Goal: Find specific page/section: Locate a particular part of the current website

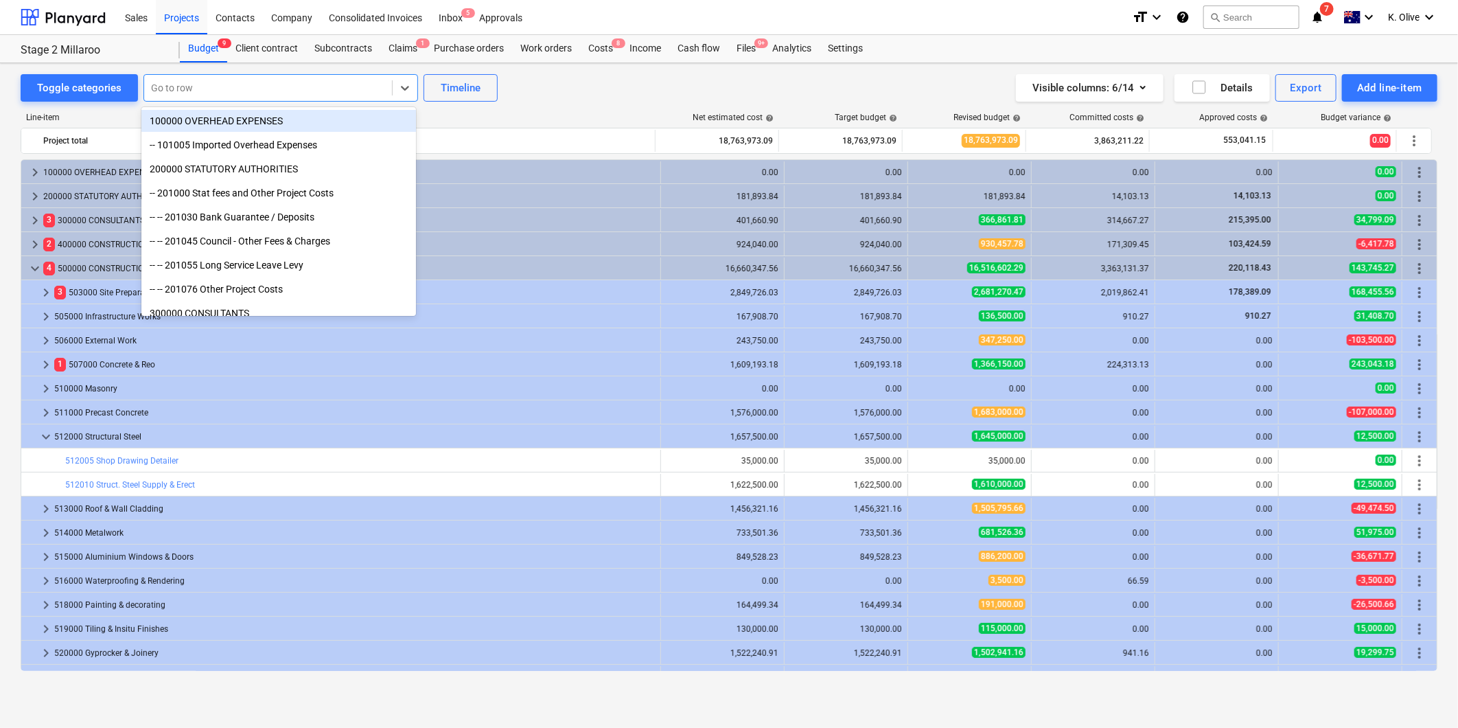
click at [234, 87] on div at bounding box center [268, 88] width 234 height 14
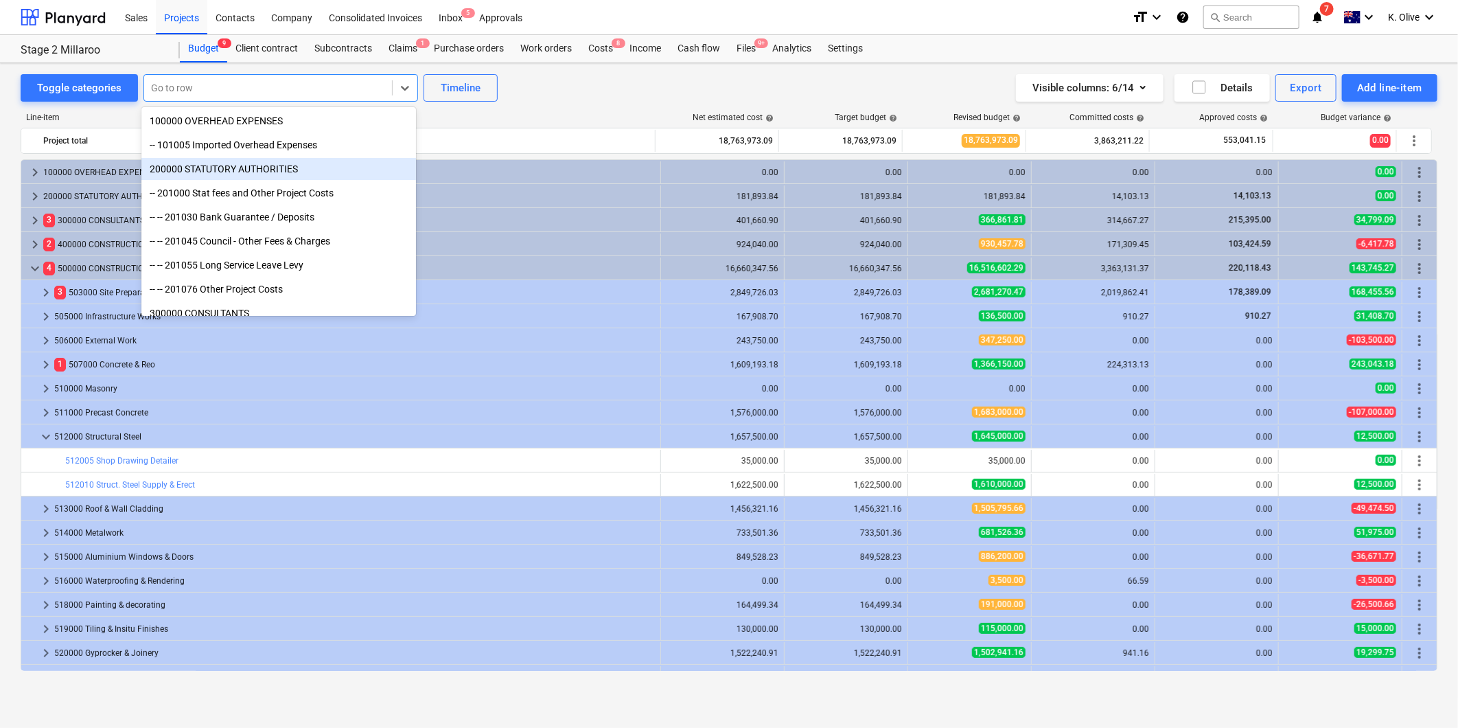
click at [4, 394] on div "Toggle categories option 200000 STATUTORY AUTHORITIES focused, 3 of 230. 230 re…" at bounding box center [729, 380] width 1458 height 635
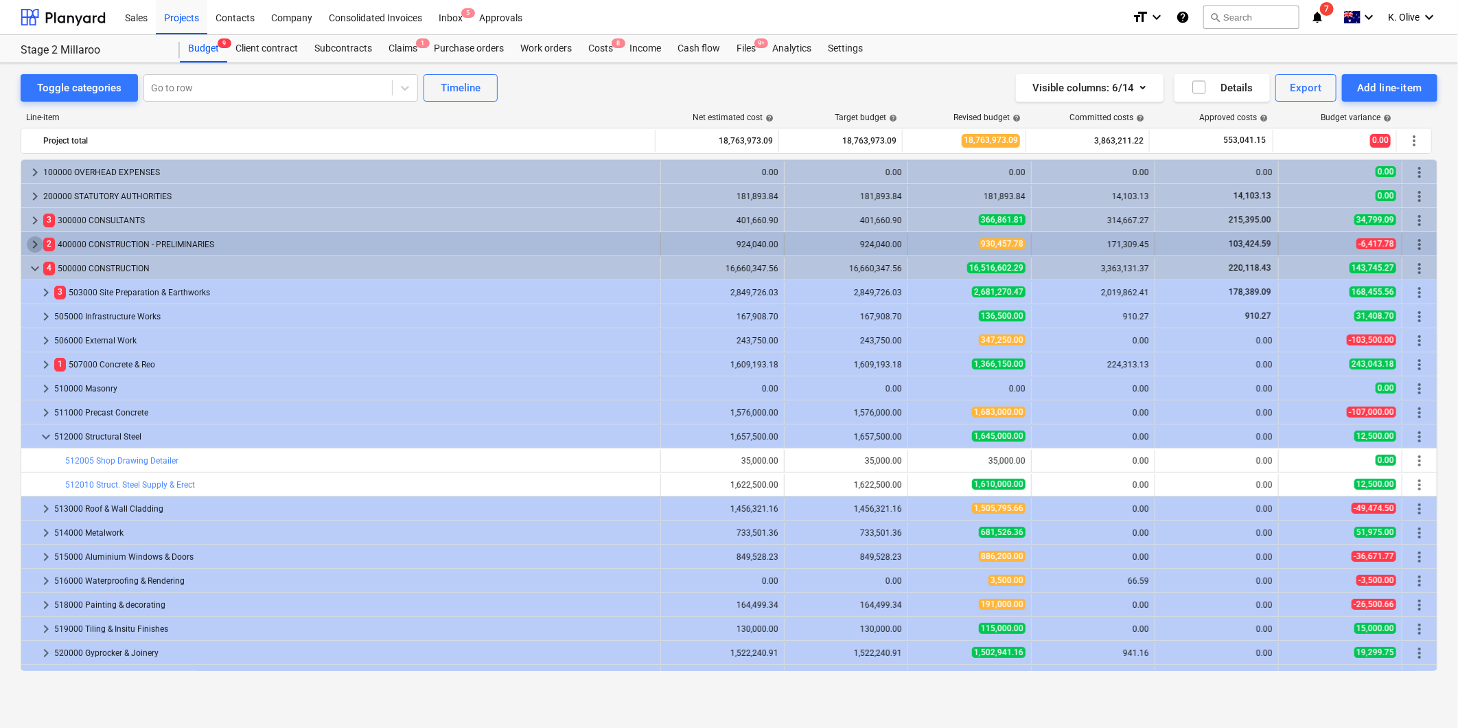
click at [36, 242] on span "keyboard_arrow_right" at bounding box center [35, 244] width 16 height 16
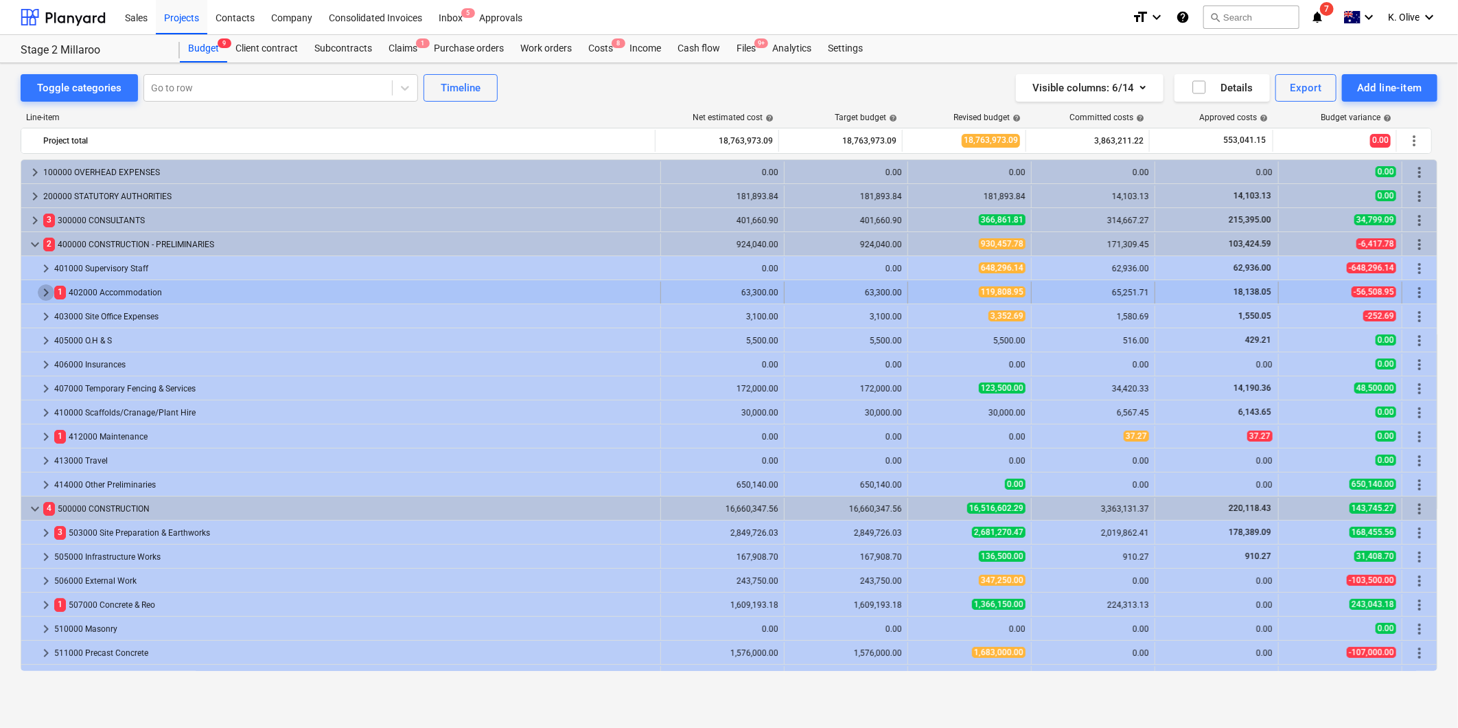
click at [43, 294] on span "keyboard_arrow_right" at bounding box center [46, 292] width 16 height 16
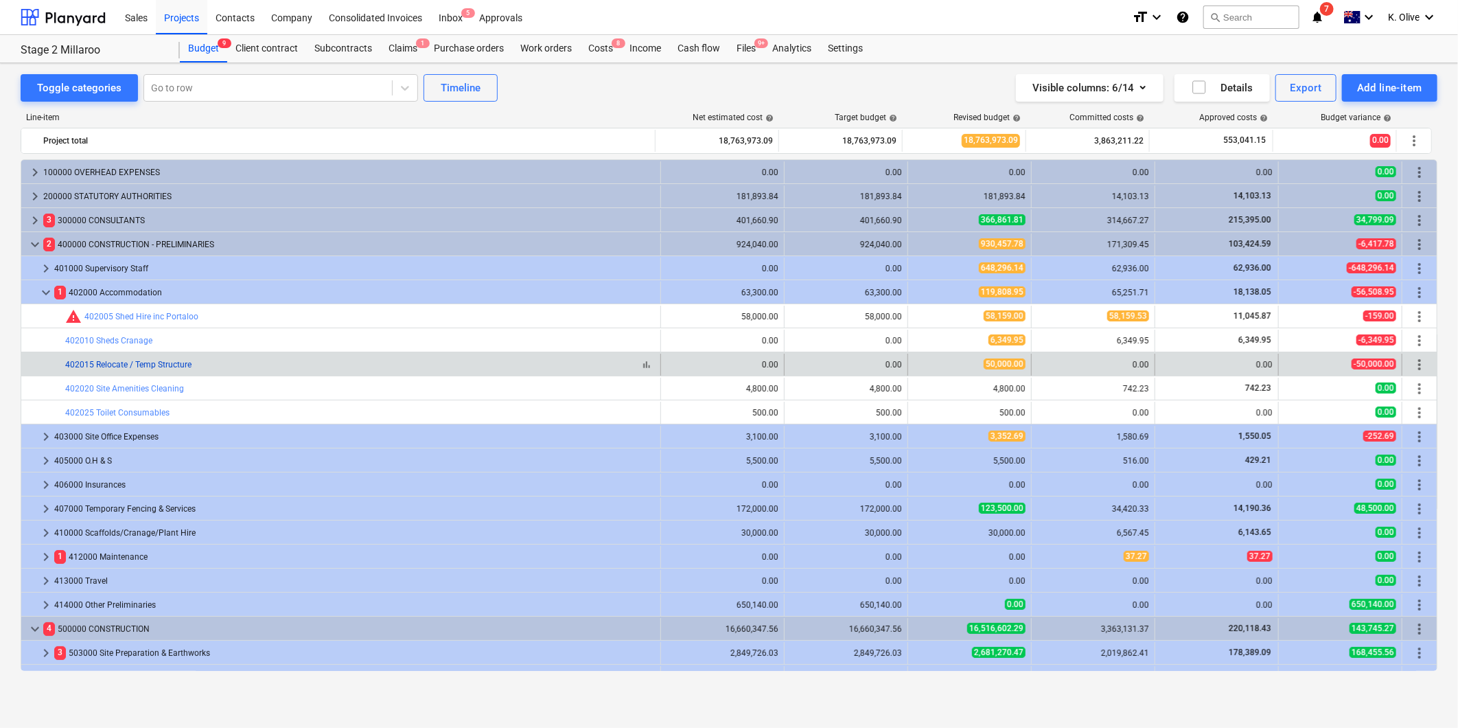
click at [119, 364] on link "402015 Relocate / Temp Structure" at bounding box center [128, 365] width 126 height 10
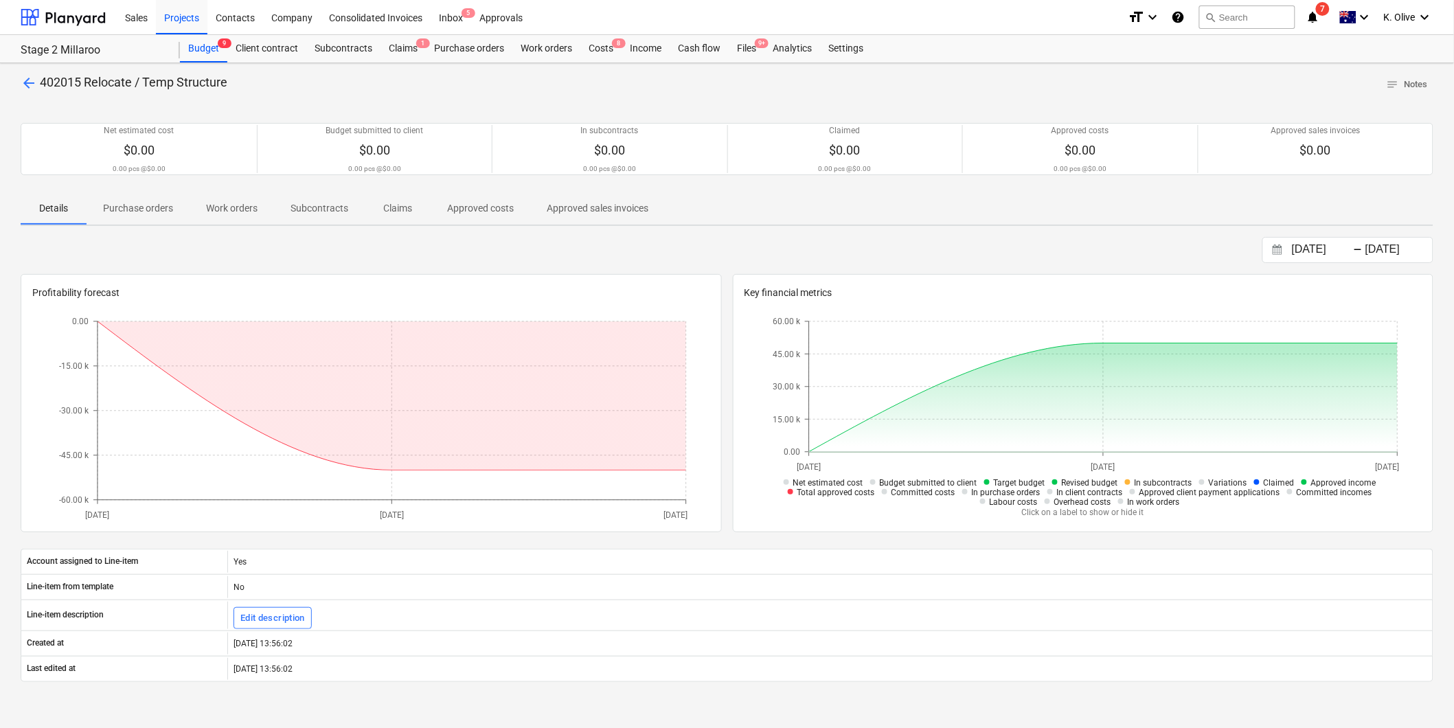
click at [149, 209] on p "Purchase orders" at bounding box center [138, 208] width 70 height 14
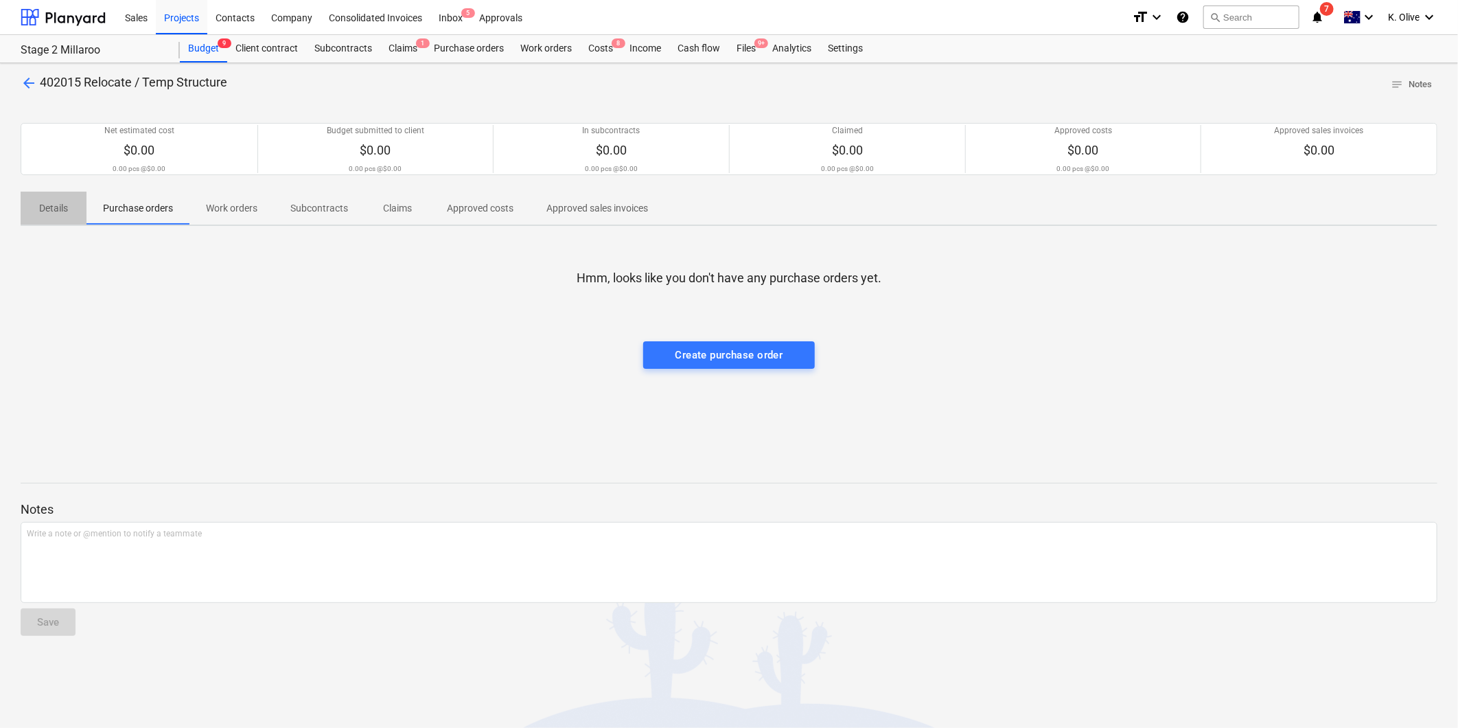
click at [55, 209] on p "Details" at bounding box center [53, 208] width 33 height 14
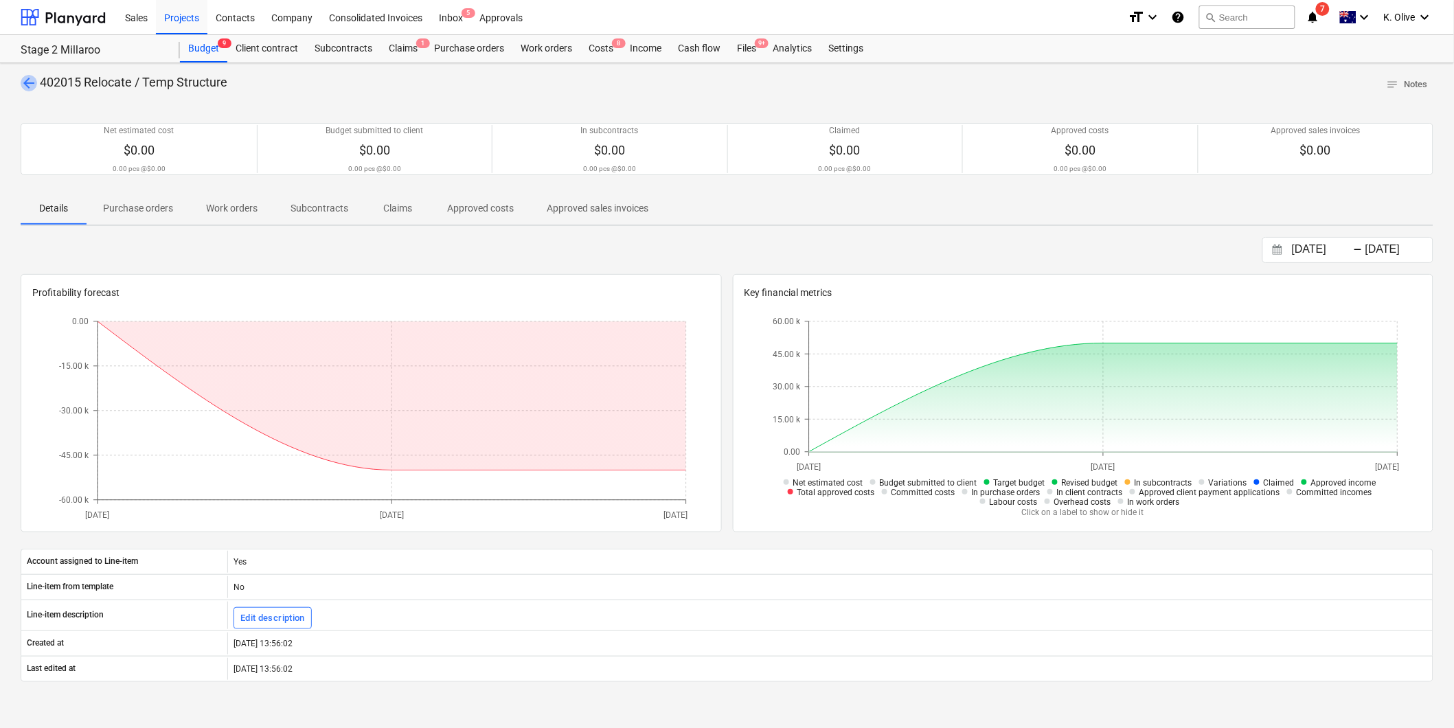
click at [30, 80] on span "arrow_back" at bounding box center [29, 83] width 16 height 16
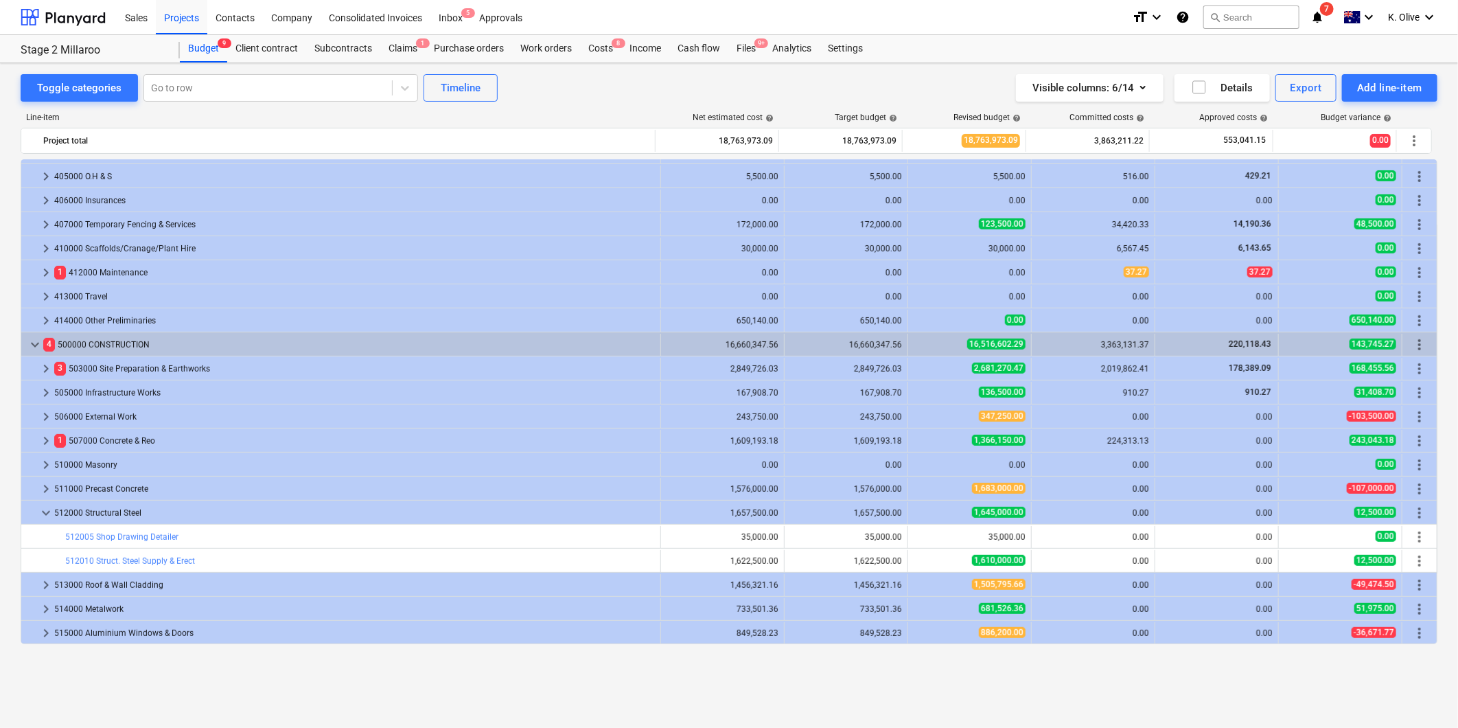
scroll to position [208, 0]
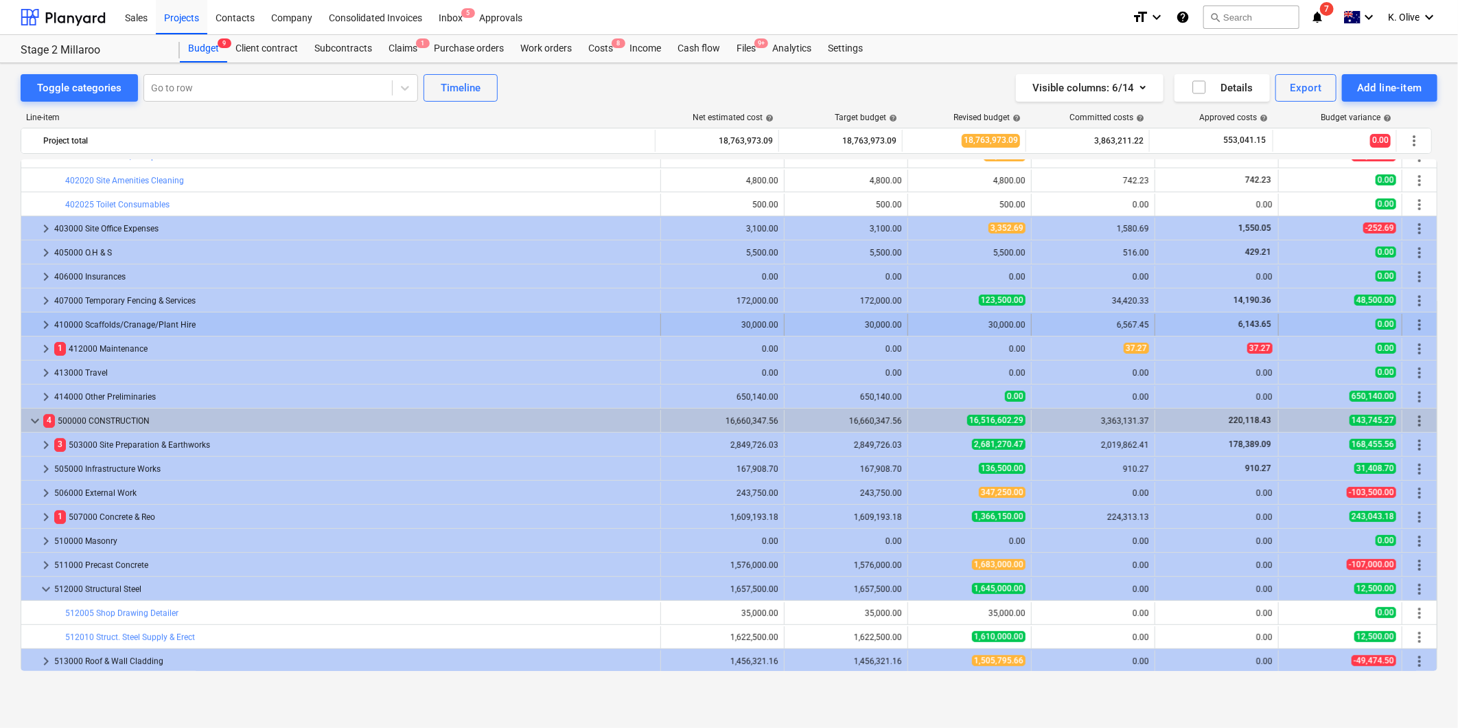
click at [45, 327] on span "keyboard_arrow_right" at bounding box center [46, 325] width 16 height 16
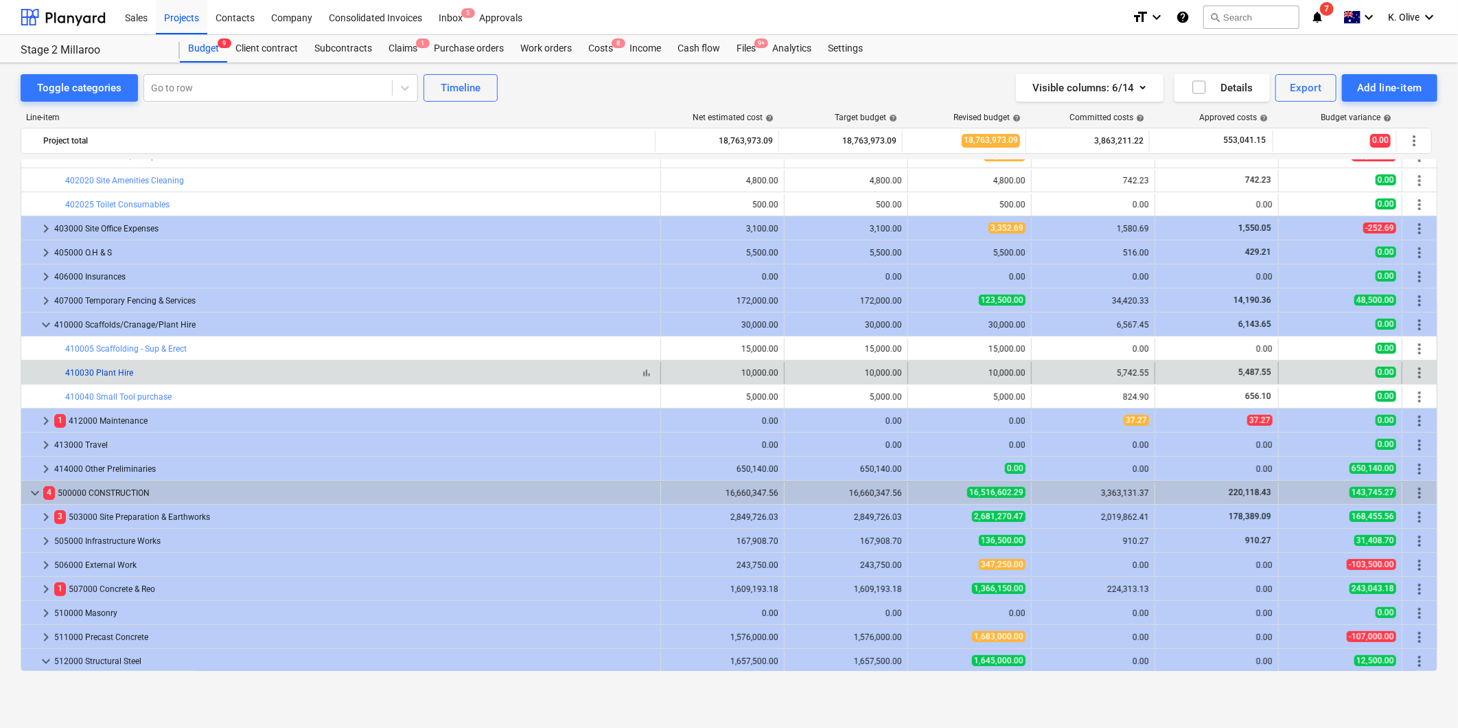
click at [115, 374] on link "410030 Plant Hire" at bounding box center [99, 373] width 68 height 10
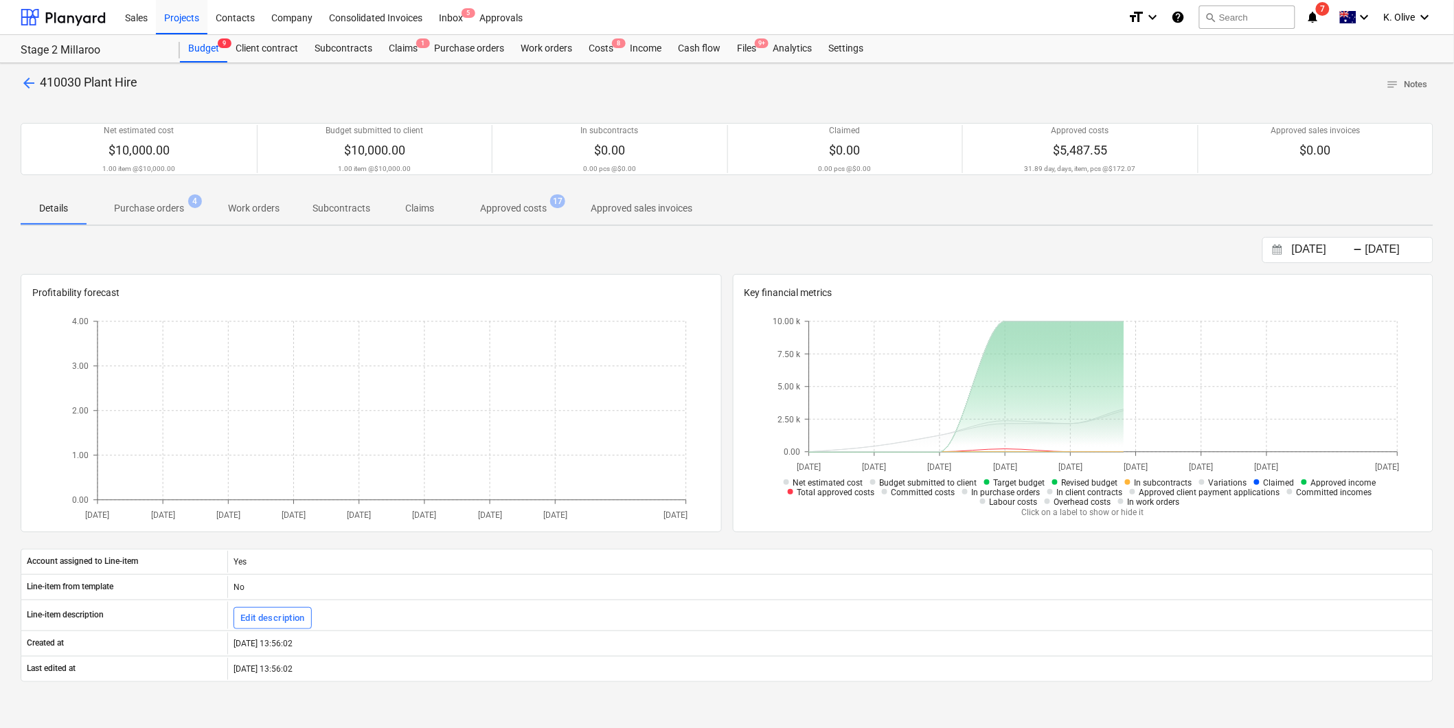
click at [133, 220] on span "Purchase orders 4" at bounding box center [149, 208] width 125 height 25
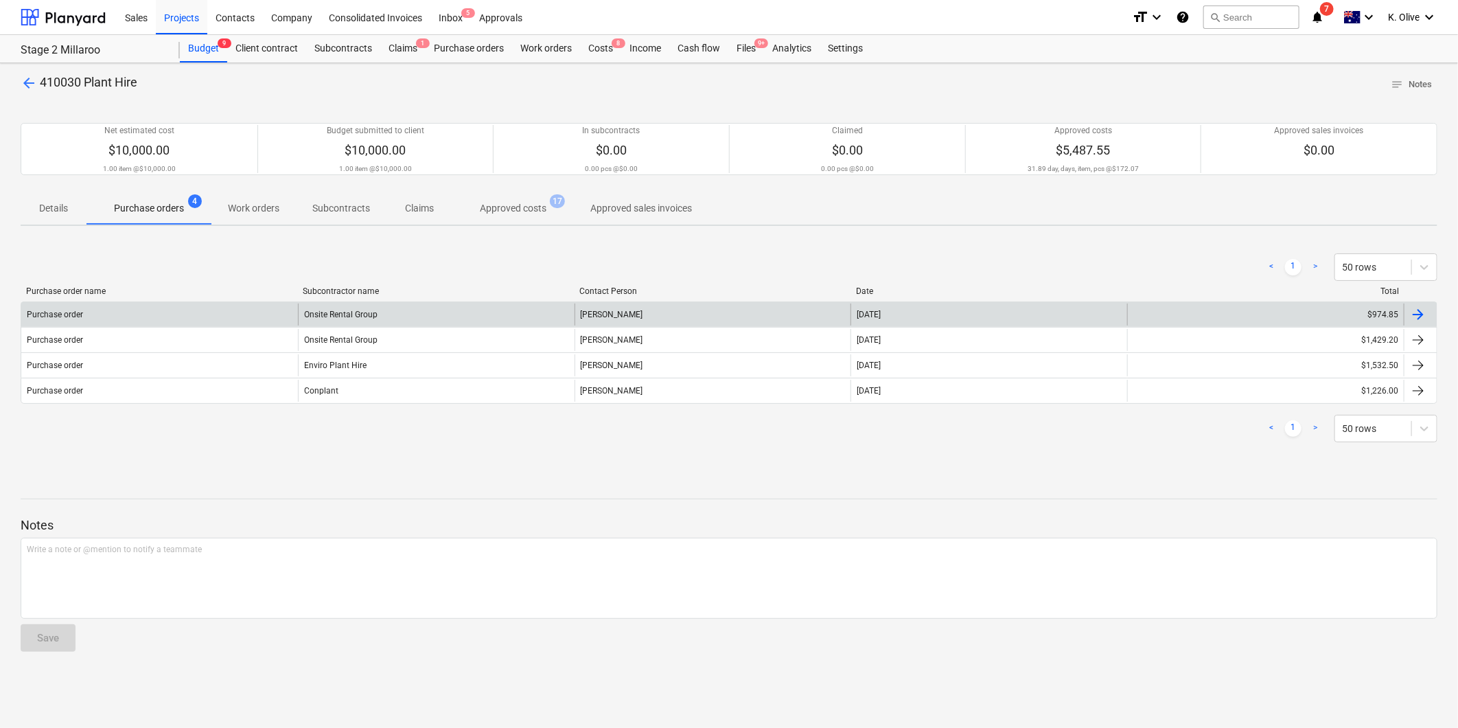
click at [236, 306] on div "Purchase order" at bounding box center [159, 314] width 277 height 22
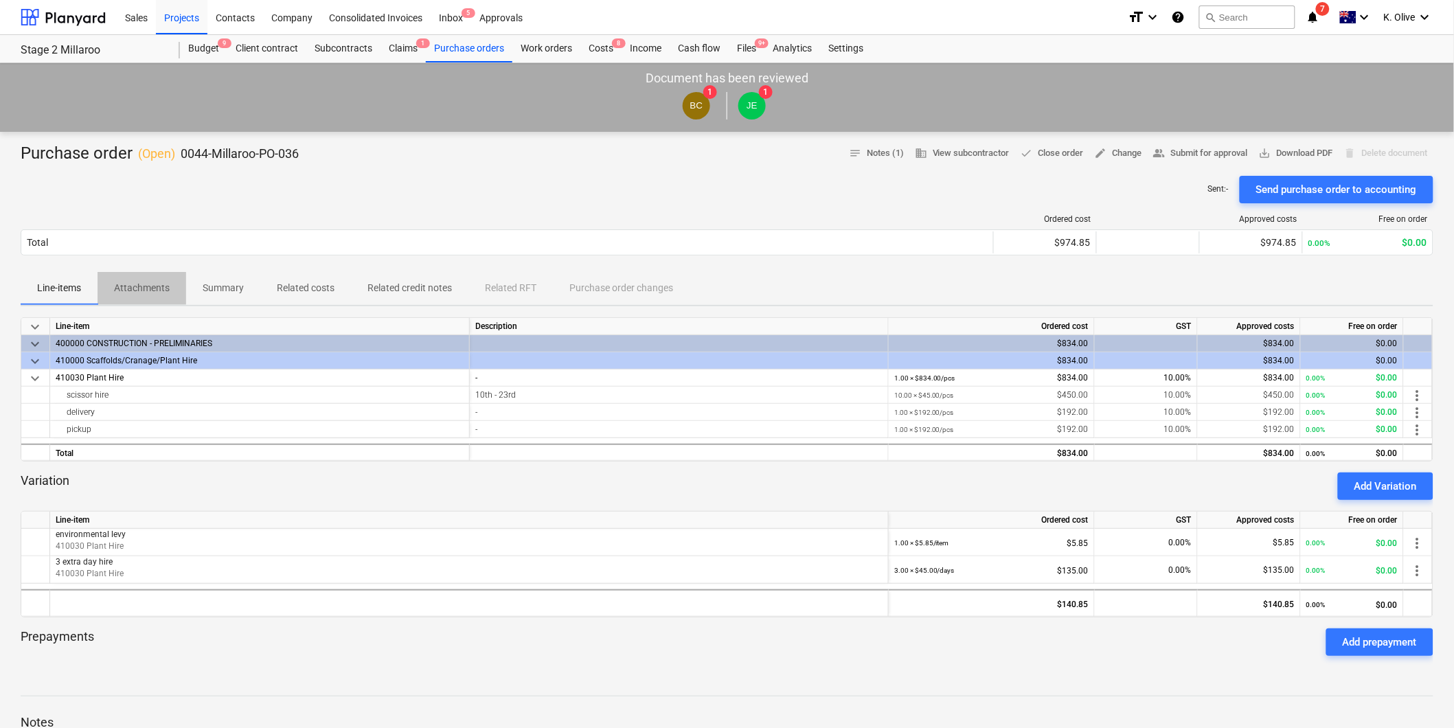
click at [163, 290] on p "Attachments" at bounding box center [142, 288] width 56 height 14
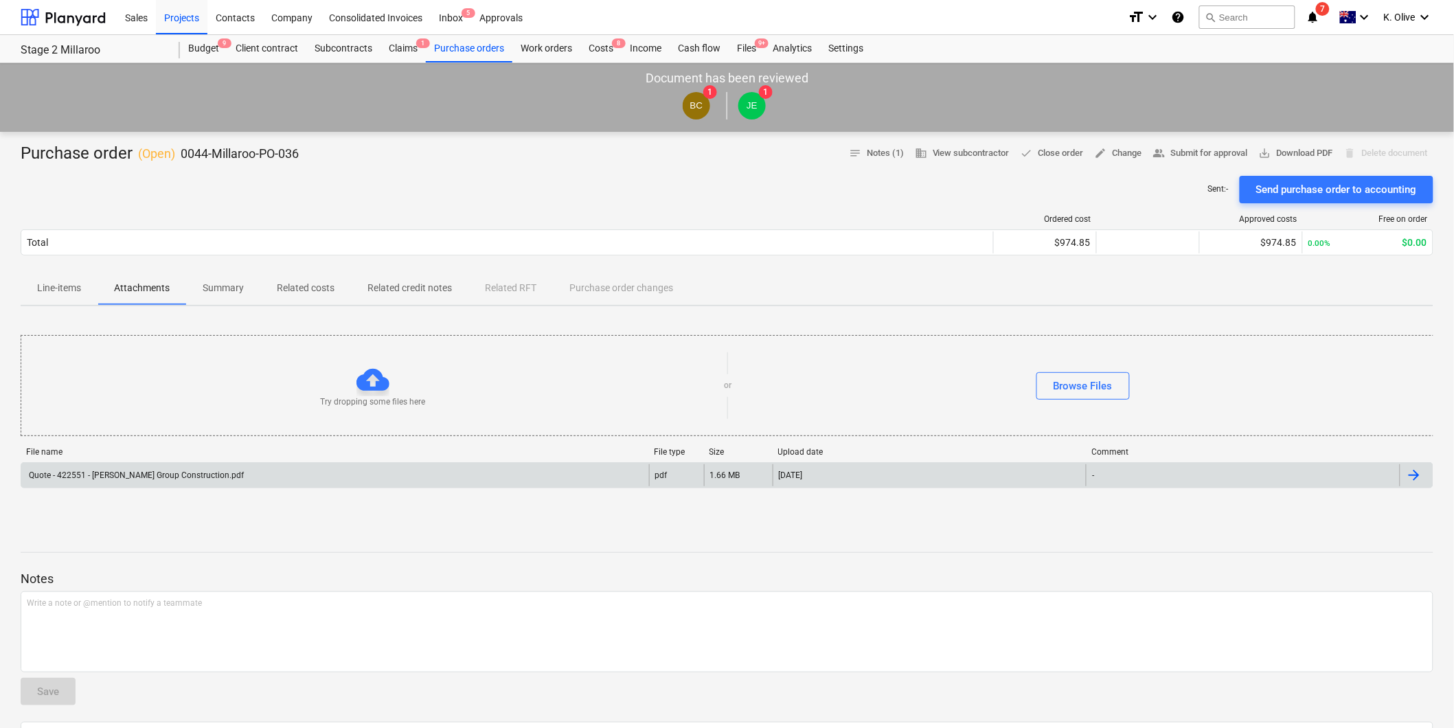
click at [222, 479] on div "Quote - 422551 - [PERSON_NAME] Group Construction.pdf" at bounding box center [335, 475] width 628 height 22
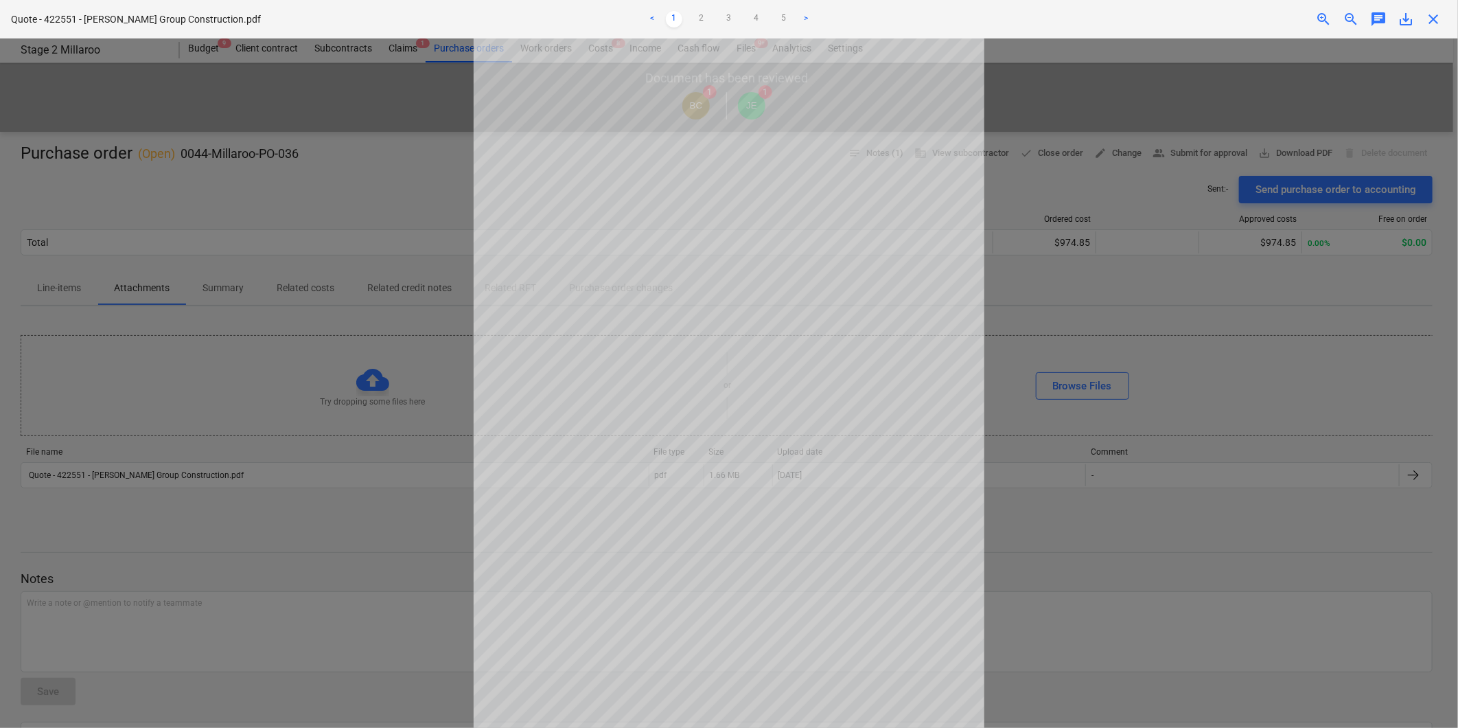
click at [711, 25] on ul "< 1 2 3 4 5 >" at bounding box center [729, 19] width 479 height 16
click at [699, 16] on link "2" at bounding box center [702, 19] width 16 height 16
click at [1435, 12] on span "close" at bounding box center [1433, 19] width 16 height 16
